Goal: Information Seeking & Learning: Learn about a topic

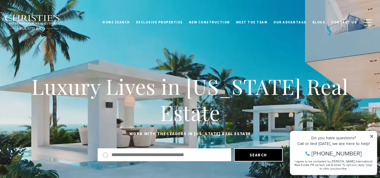
scroll to position [5, 0]
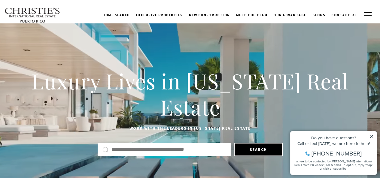
drag, startPoint x: 75, startPoint y: 172, endPoint x: 72, endPoint y: 173, distance: 3.1
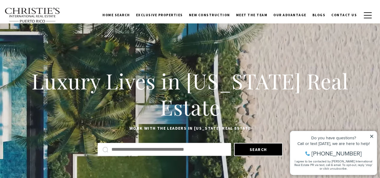
drag, startPoint x: 73, startPoint y: 172, endPoint x: 64, endPoint y: 173, distance: 8.8
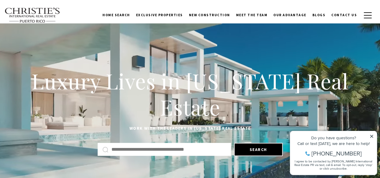
drag, startPoint x: 71, startPoint y: 171, endPoint x: 59, endPoint y: 173, distance: 11.5
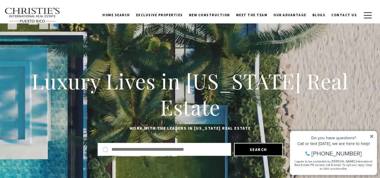
copy link "32.6K"
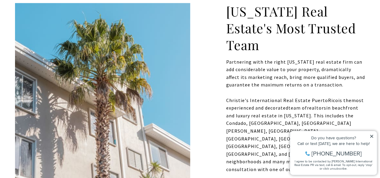
scroll to position [299, 0]
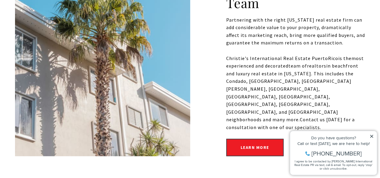
click at [372, 136] on icon at bounding box center [371, 136] width 4 height 4
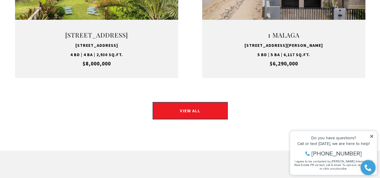
scroll to position [770, 0]
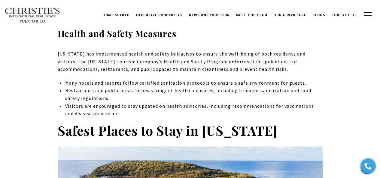
scroll to position [1020, 0]
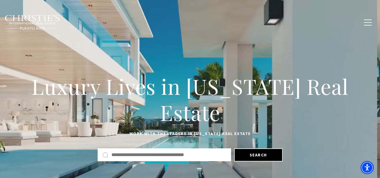
click at [323, 22] on span "Blogs" at bounding box center [318, 22] width 13 height 4
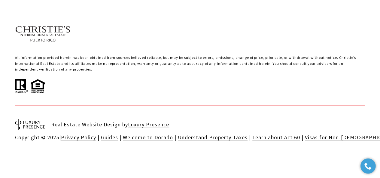
scroll to position [1401, 0]
